Goal: Task Accomplishment & Management: Complete application form

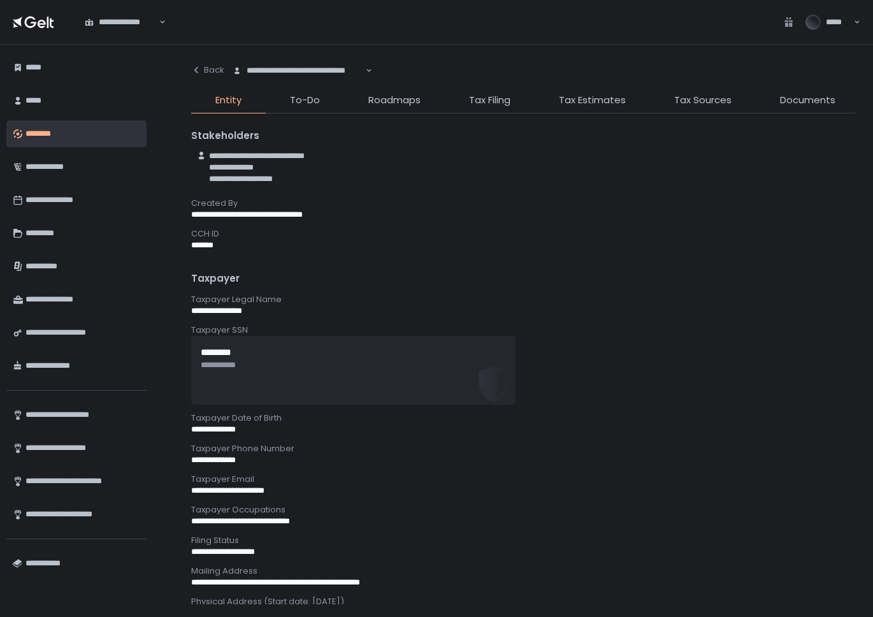
click at [305, 64] on div "**********" at bounding box center [298, 70] width 134 height 13
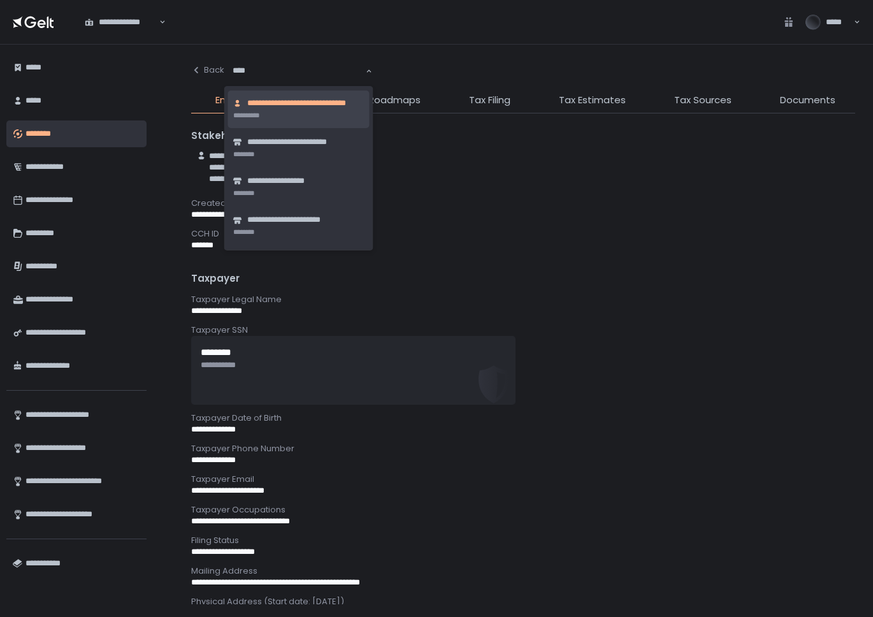
type input "*****"
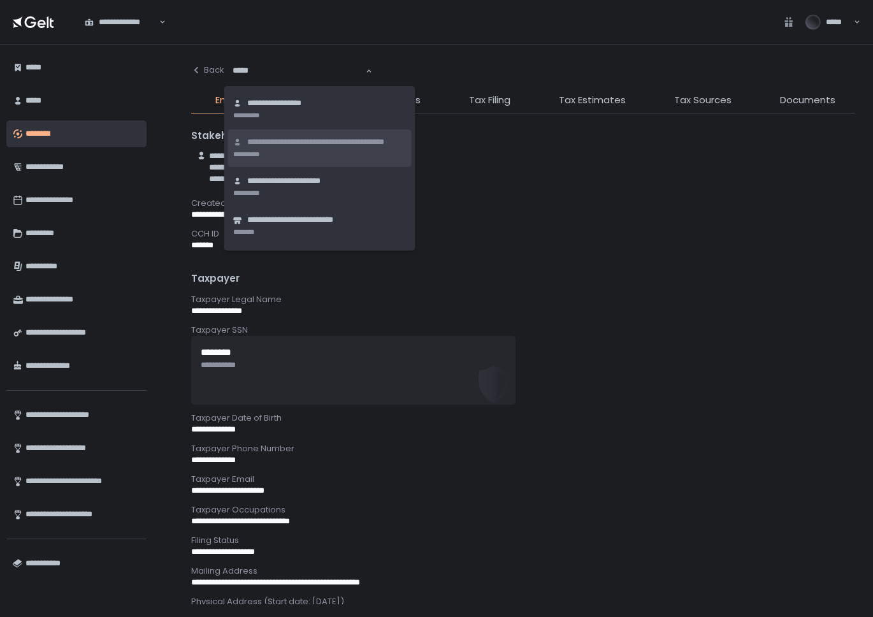
click at [310, 147] on span "**********" at bounding box center [326, 142] width 159 height 12
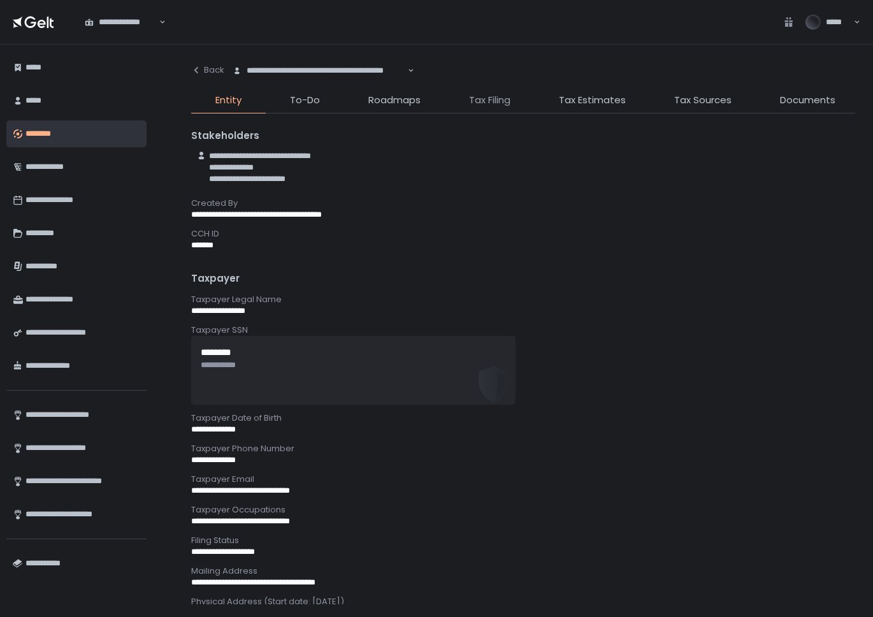
click at [484, 94] on span "Tax Filing" at bounding box center [489, 100] width 41 height 15
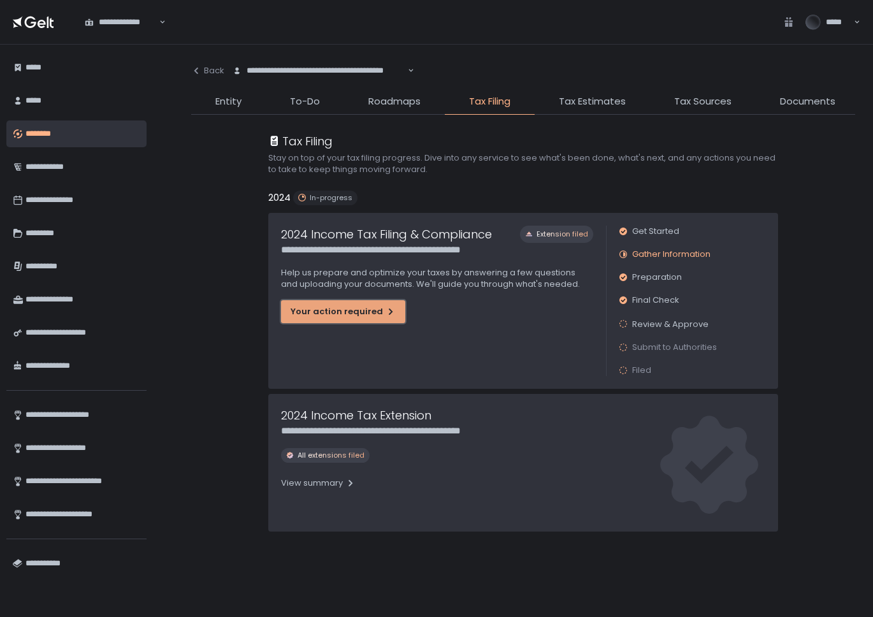
click at [343, 315] on div "Your action required" at bounding box center [343, 311] width 105 height 11
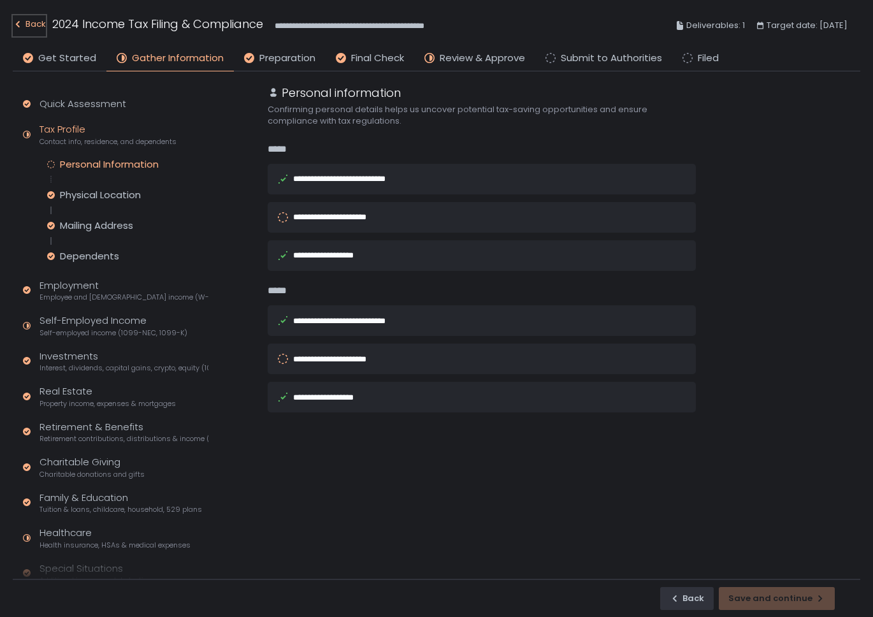
click at [36, 26] on div "Back" at bounding box center [29, 24] width 33 height 15
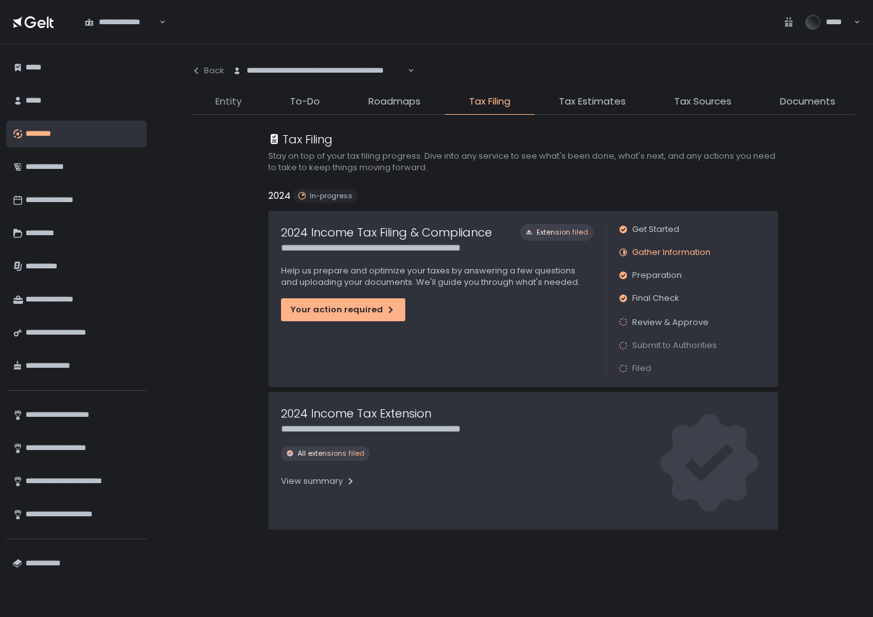
scroll to position [3, 0]
click at [219, 97] on span "Entity" at bounding box center [228, 101] width 26 height 15
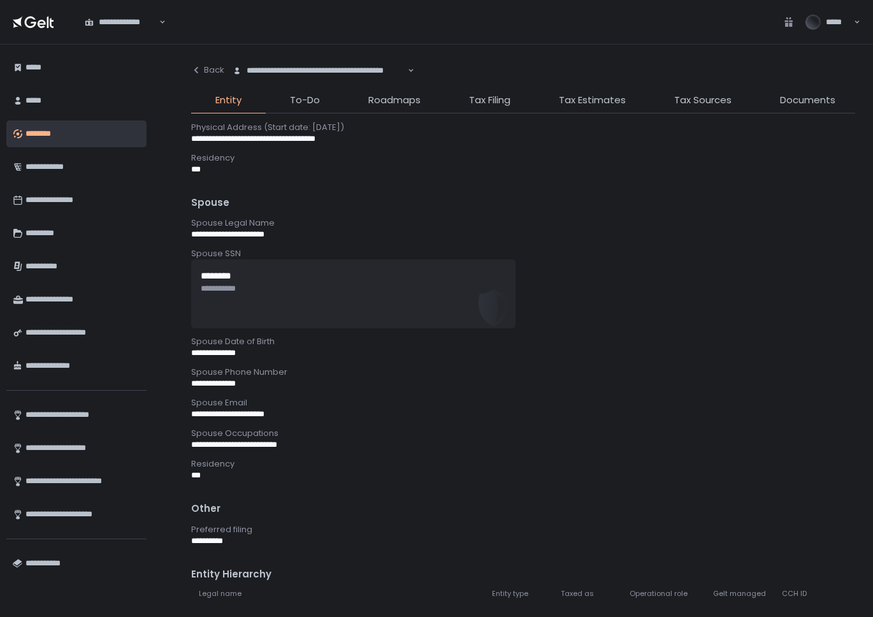
scroll to position [738, 0]
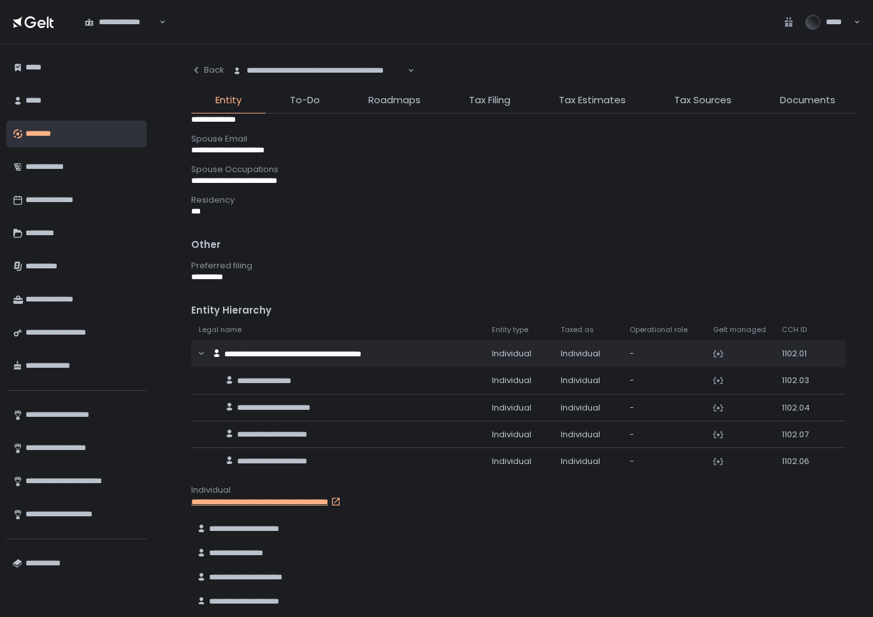
click at [287, 503] on link "**********" at bounding box center [278, 501] width 175 height 11
click at [487, 98] on span "Tax Filing" at bounding box center [489, 100] width 41 height 15
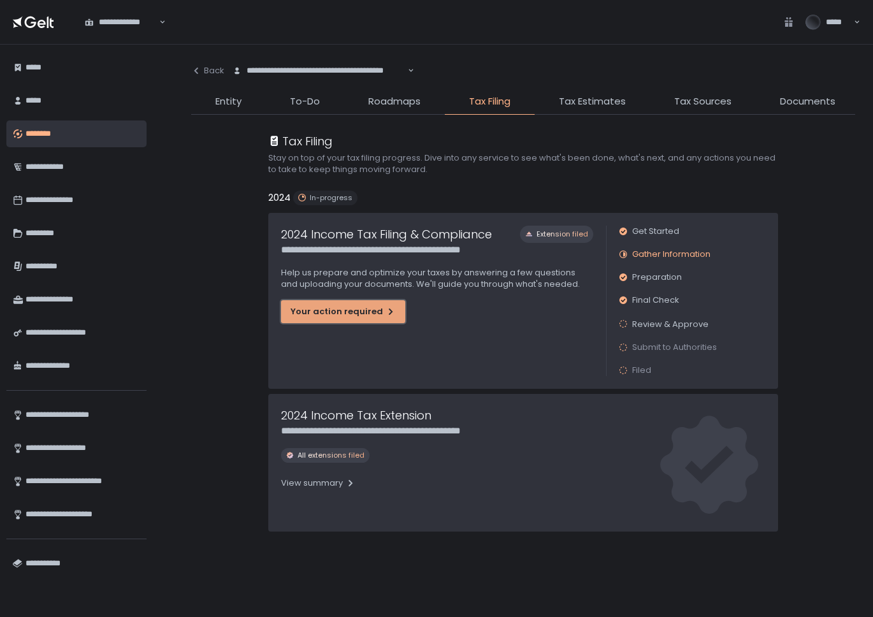
click at [347, 308] on div "Your action required" at bounding box center [343, 311] width 105 height 11
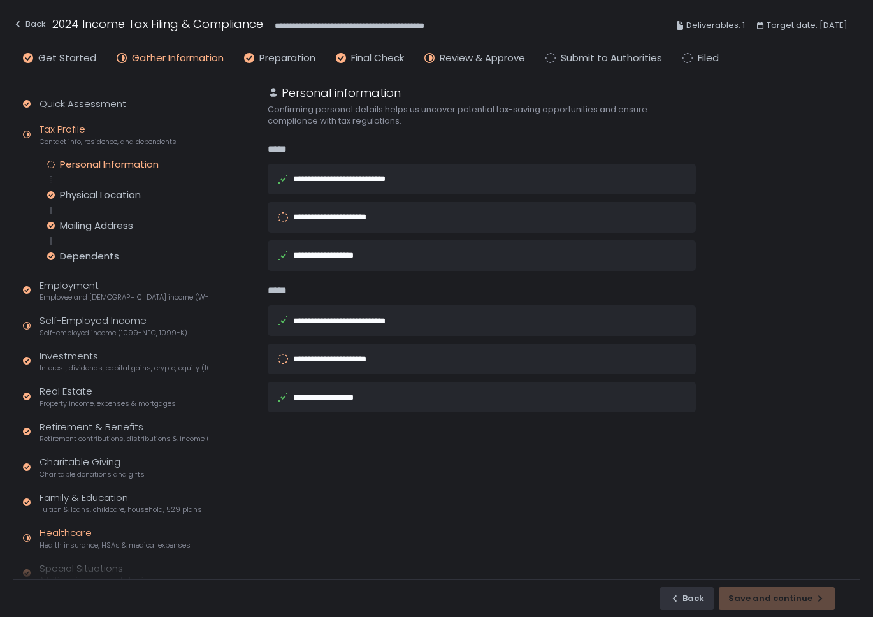
click at [57, 542] on span "Health insurance, HSAs & medical expenses" at bounding box center [114, 545] width 151 height 10
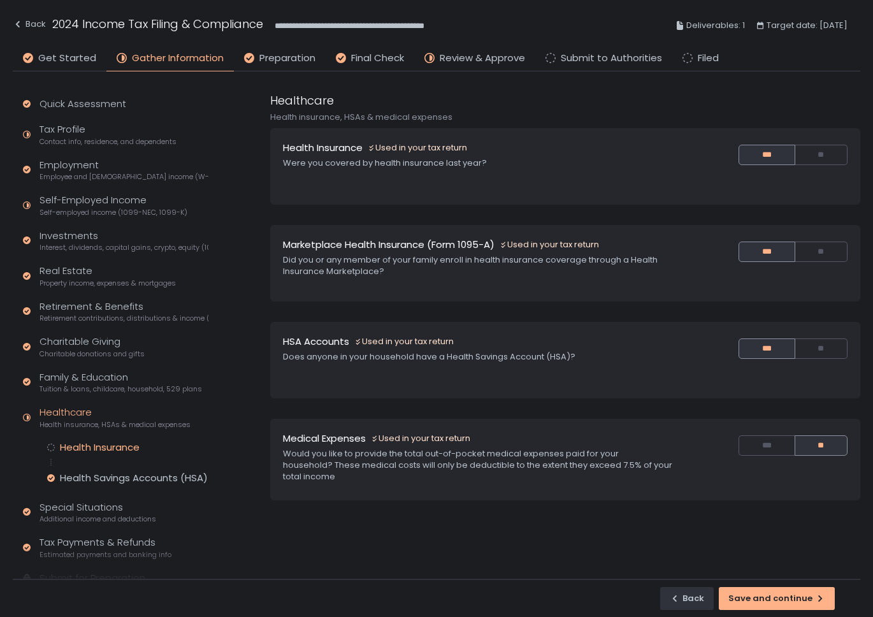
click at [79, 449] on div "Health Insurance" at bounding box center [100, 447] width 80 height 13
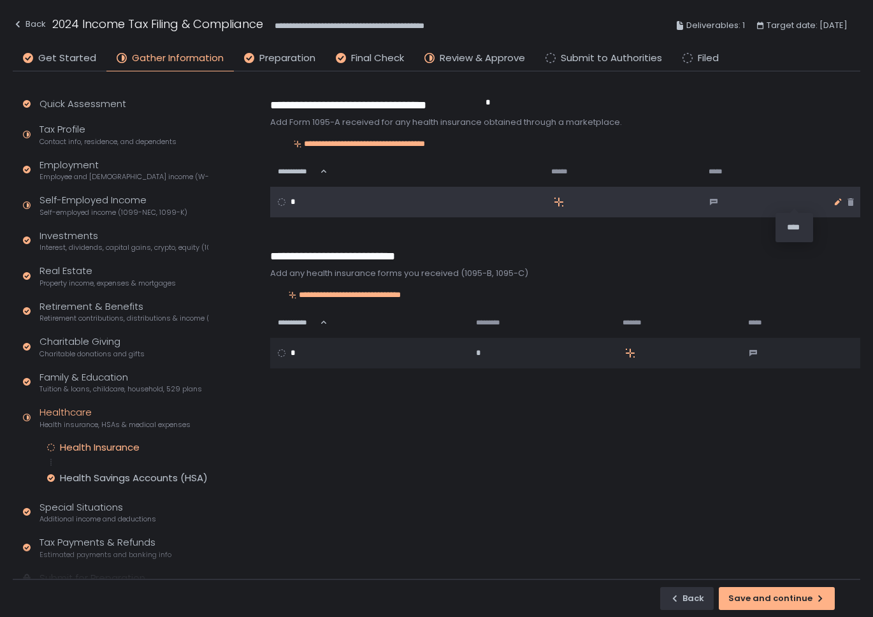
click at [833, 200] on icon "button" at bounding box center [838, 202] width 10 height 10
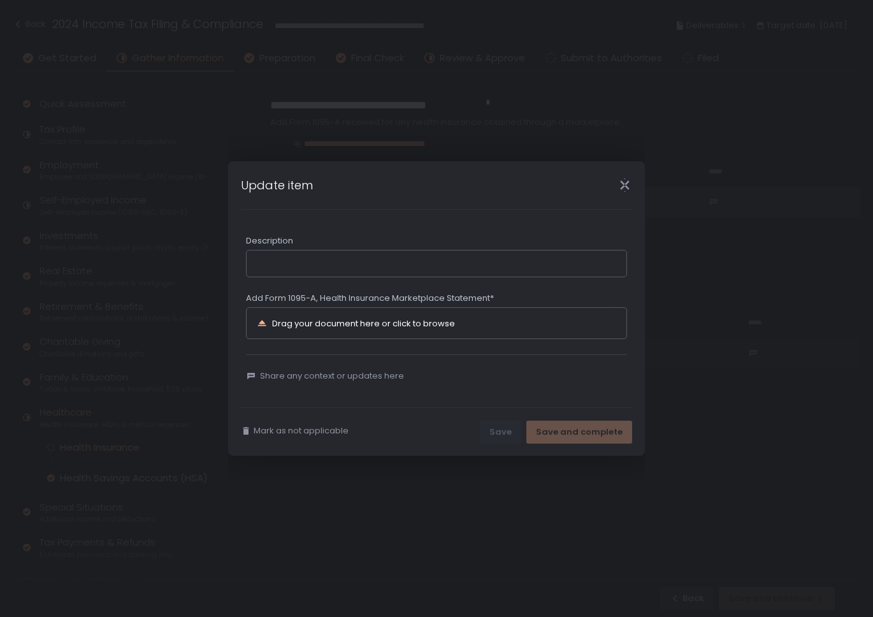
click at [624, 180] on icon "Close" at bounding box center [624, 184] width 13 height 13
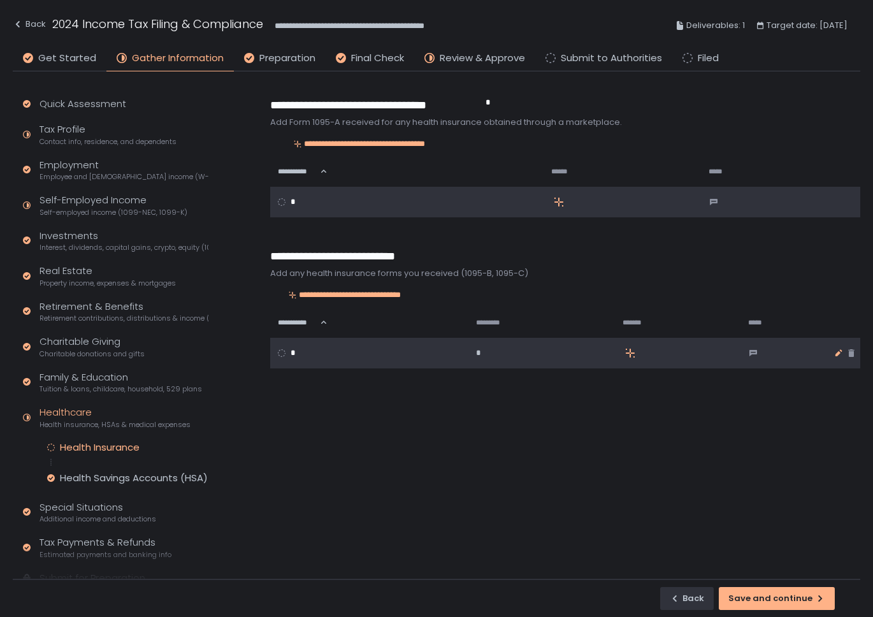
click at [833, 354] on icon "button" at bounding box center [838, 353] width 10 height 10
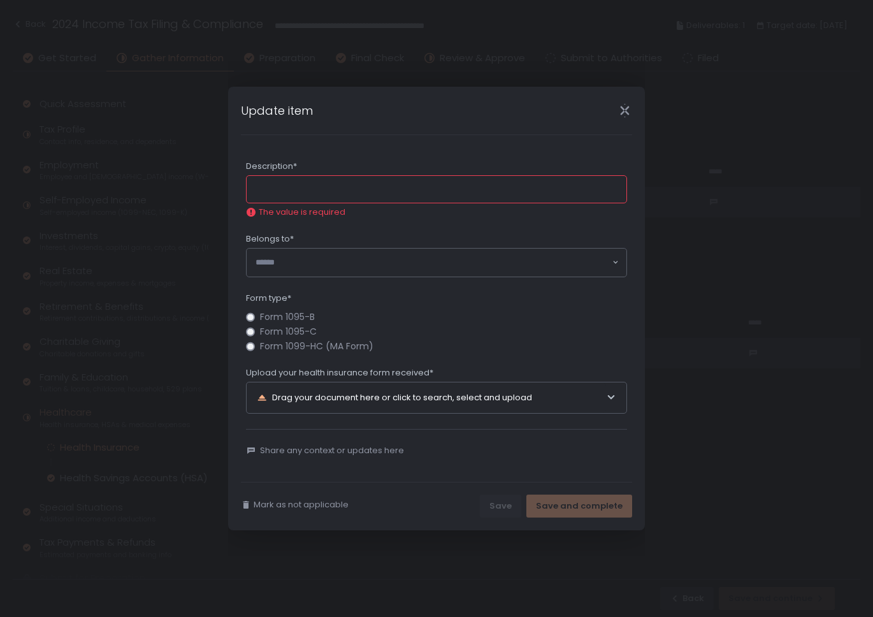
click at [631, 118] on div "Update item" at bounding box center [436, 111] width 417 height 48
click at [625, 113] on icon "Close" at bounding box center [624, 110] width 13 height 13
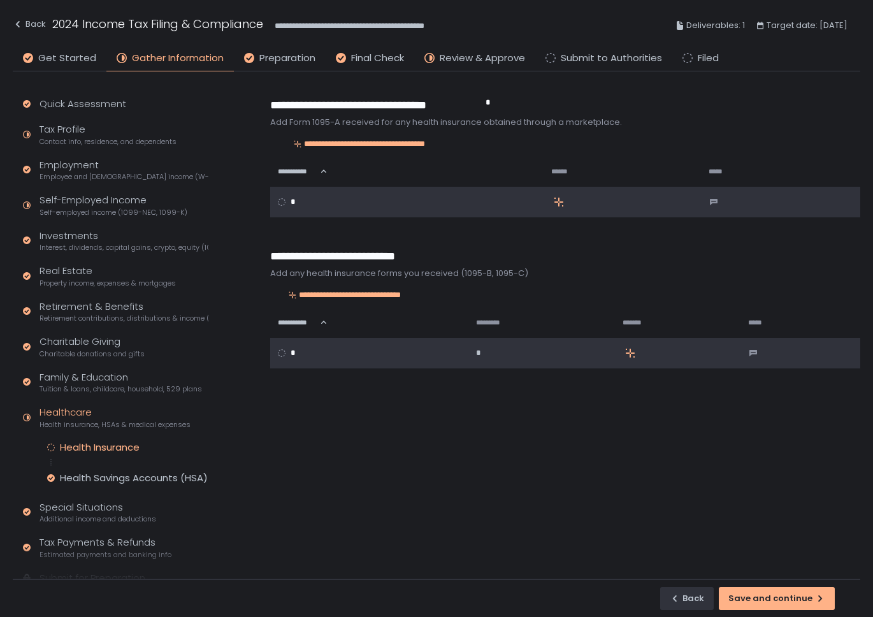
click at [66, 412] on div "Healthcare Health insurance, HSAs & medical expenses" at bounding box center [114, 417] width 151 height 24
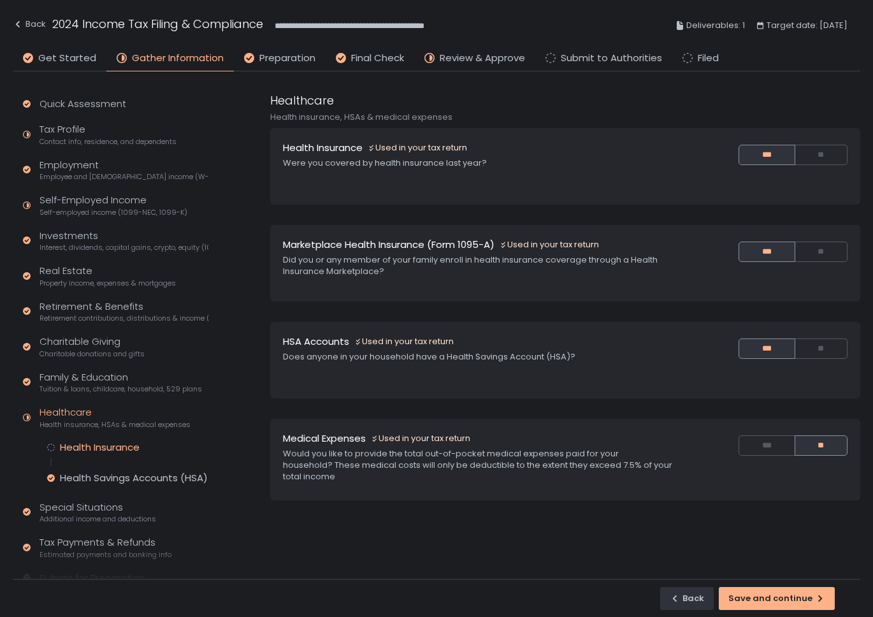
click at [83, 446] on div "Health Insurance" at bounding box center [100, 447] width 80 height 13
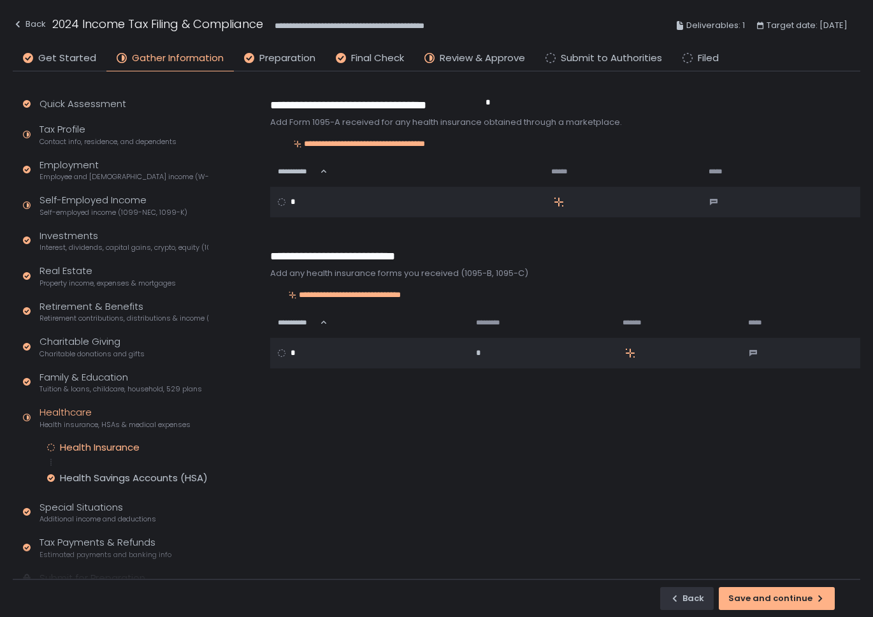
click at [73, 410] on div "Healthcare Health insurance, HSAs & medical expenses" at bounding box center [114, 417] width 151 height 24
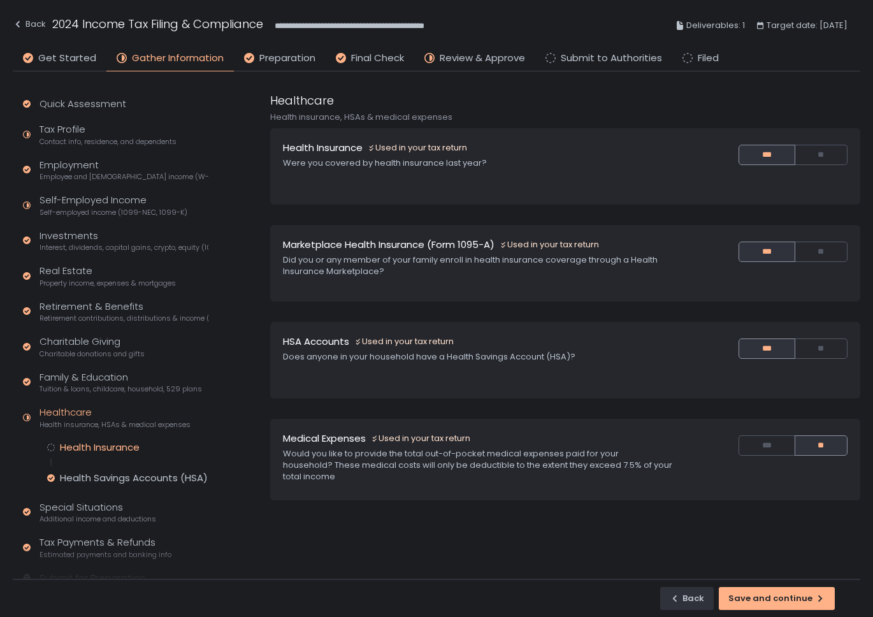
click at [87, 444] on div "Health Insurance" at bounding box center [100, 447] width 80 height 13
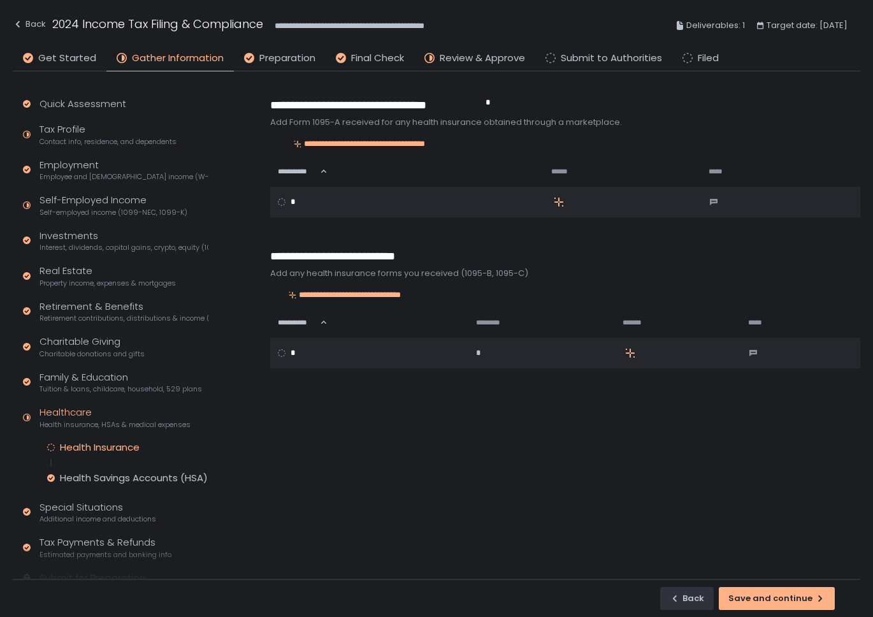
click at [71, 412] on div "Healthcare Health insurance, HSAs & medical expenses" at bounding box center [114, 417] width 151 height 24
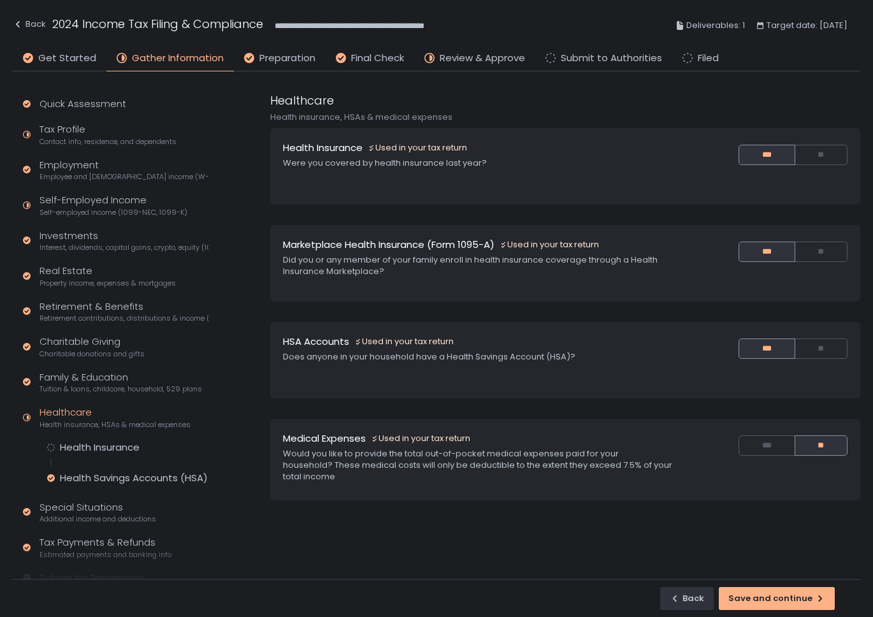
click at [62, 414] on div "Healthcare Health insurance, HSAs & medical expenses" at bounding box center [114, 417] width 151 height 24
click at [83, 452] on div "Health Insurance" at bounding box center [100, 447] width 80 height 13
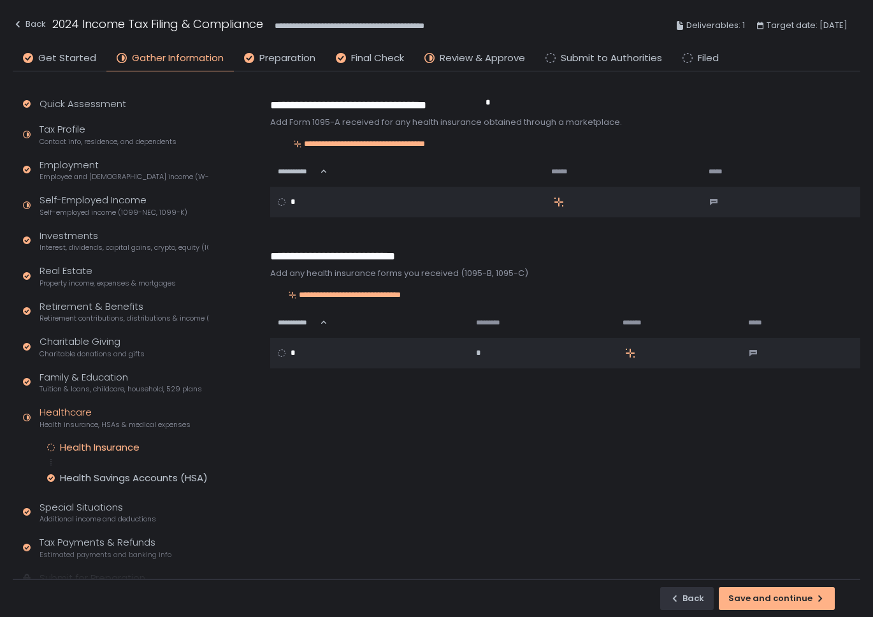
click at [76, 414] on div "Healthcare Health insurance, HSAs & medical expenses" at bounding box center [114, 417] width 151 height 24
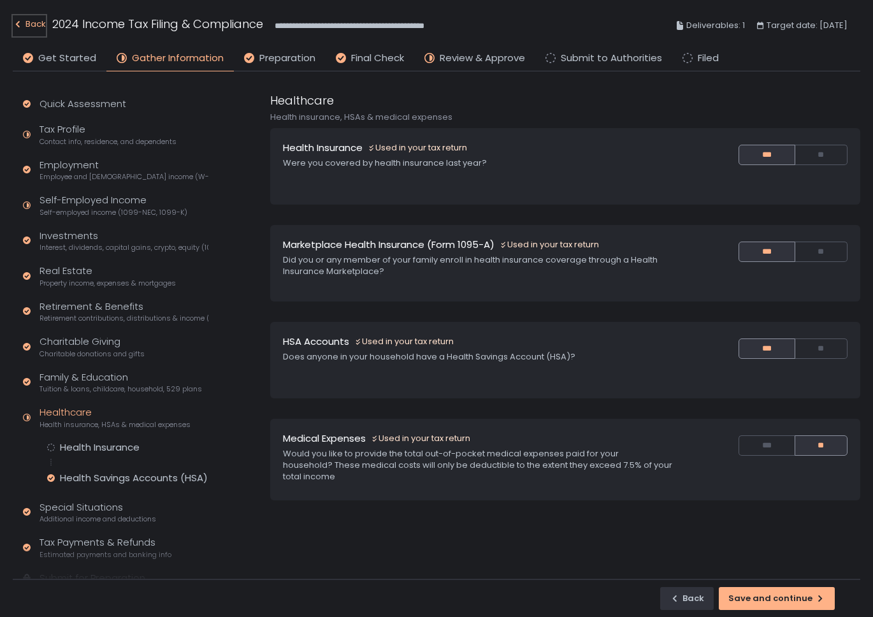
click at [32, 25] on div "Back" at bounding box center [29, 24] width 33 height 15
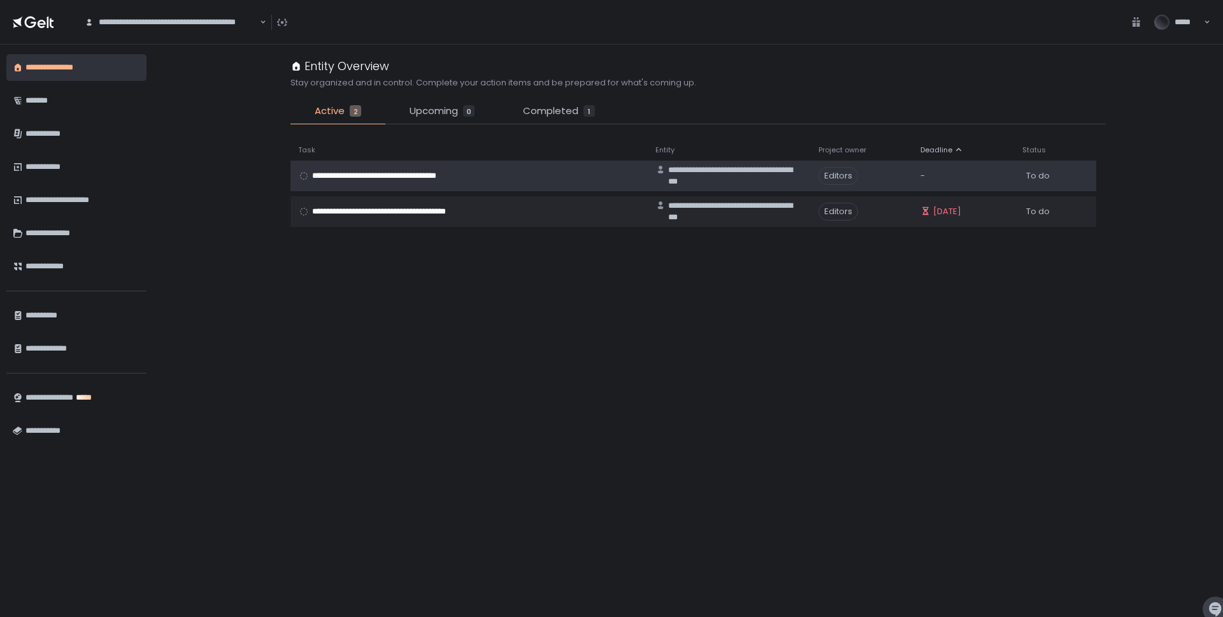
click at [403, 171] on span "**********" at bounding box center [389, 175] width 155 height 11
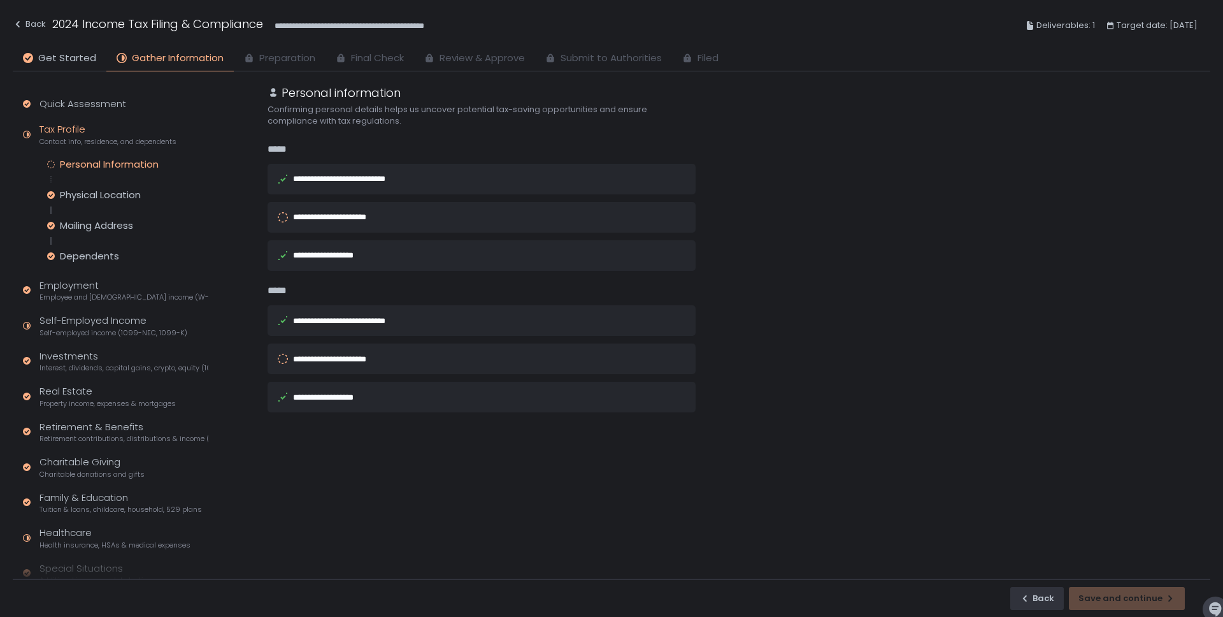
click at [329, 215] on div "**********" at bounding box center [336, 217] width 87 height 8
click at [329, 215] on div "Verify [PERSON_NAME]'s identity Let's keep your information secure to ensure a …" at bounding box center [611, 308] width 1223 height 617
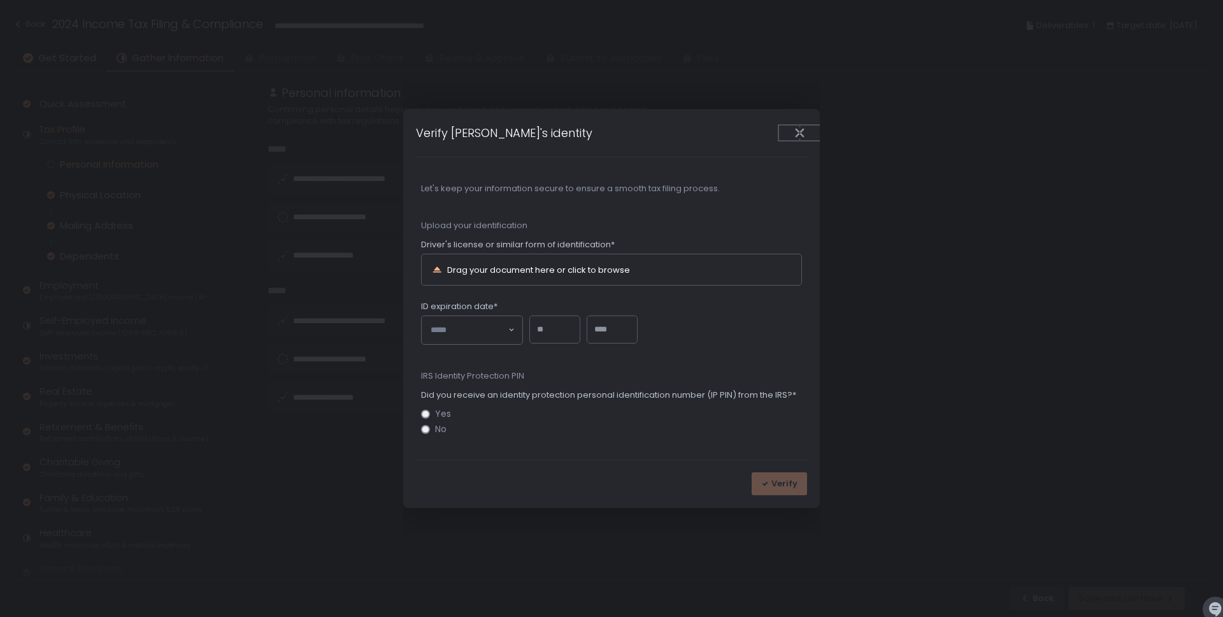
click at [808, 132] on button "Close" at bounding box center [799, 133] width 41 height 15
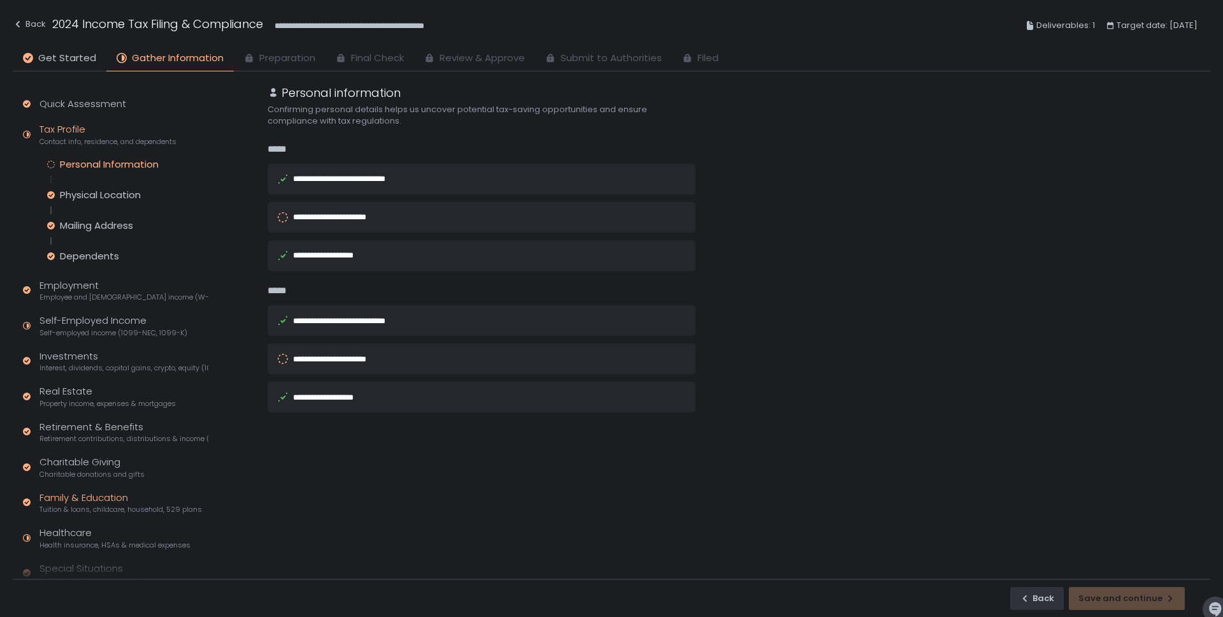
scroll to position [104, 0]
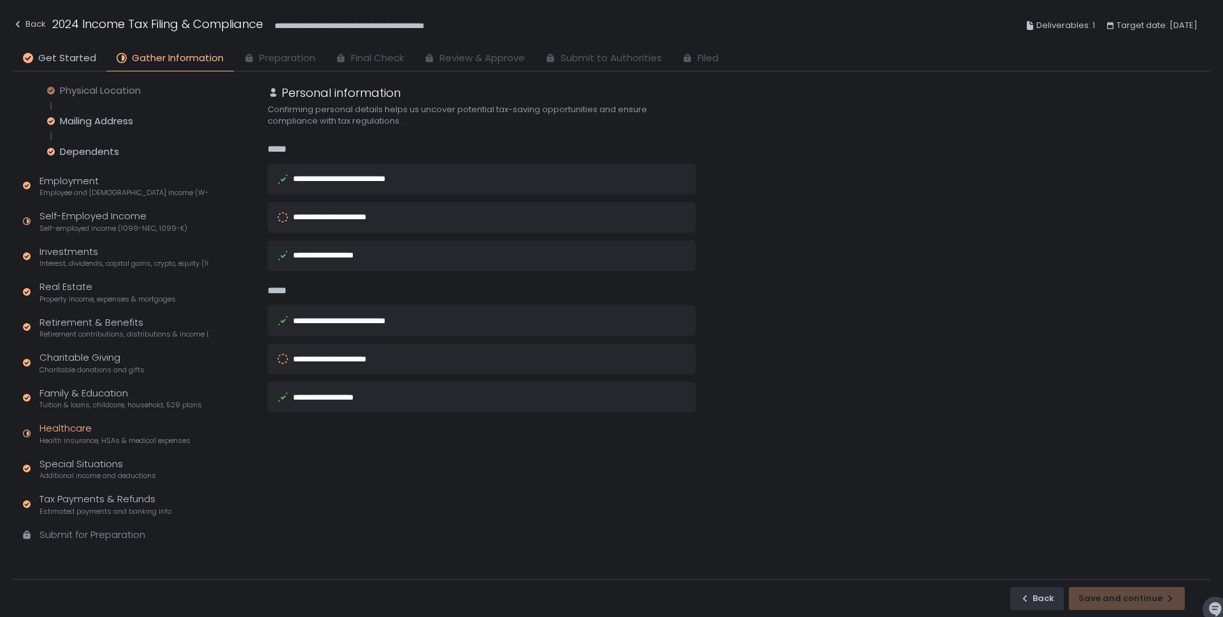
click at [74, 423] on div "Healthcare Health insurance, HSAs & medical expenses" at bounding box center [114, 433] width 151 height 24
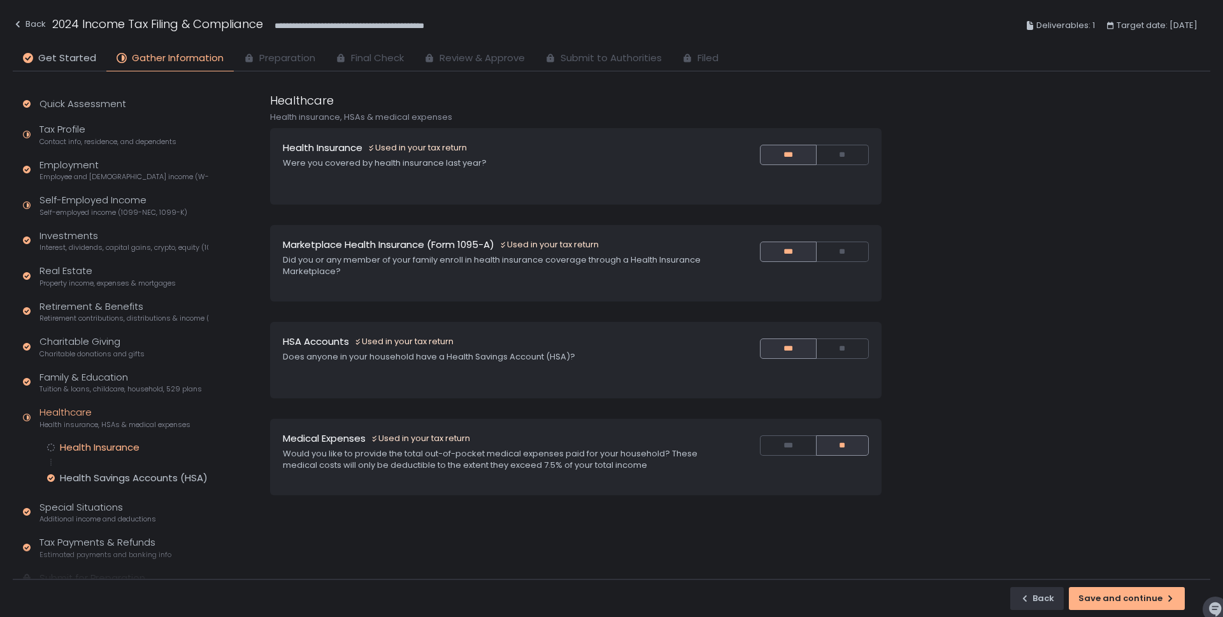
click at [115, 443] on div "Health Insurance" at bounding box center [100, 447] width 80 height 13
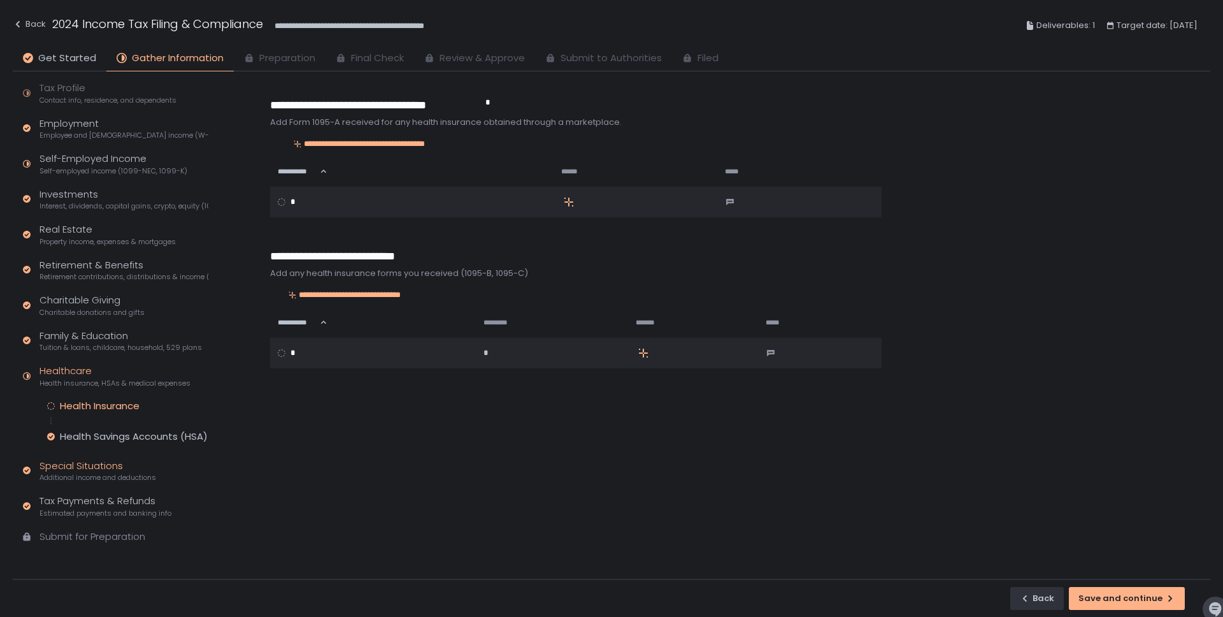
scroll to position [43, 0]
click at [331, 481] on div "**********" at bounding box center [739, 335] width 943 height 487
click at [32, 24] on div "Back" at bounding box center [29, 24] width 33 height 15
